Goal: Register for event/course

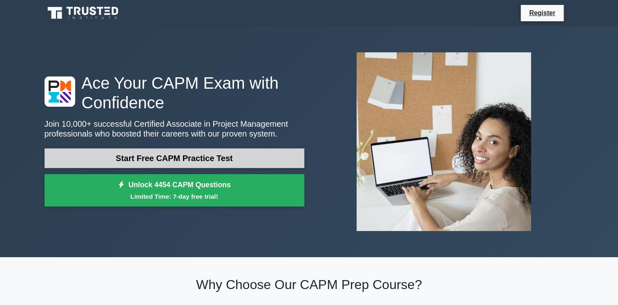
click at [197, 158] on link "Start Free CAPM Practice Test" at bounding box center [175, 158] width 260 height 20
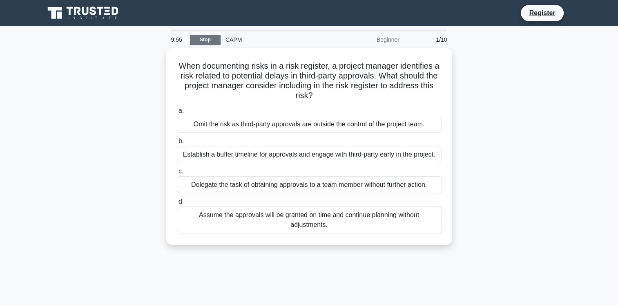
click at [212, 39] on link "Stop" at bounding box center [205, 40] width 31 height 10
